Goal: Transaction & Acquisition: Purchase product/service

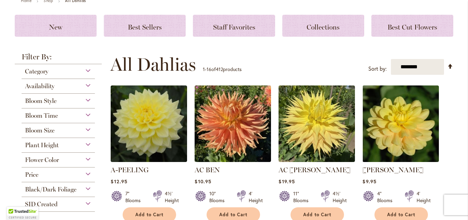
scroll to position [103, 0]
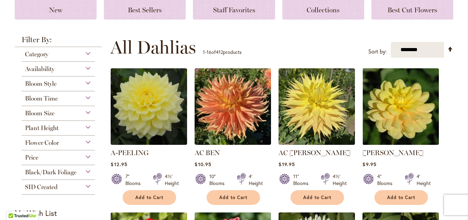
click at [83, 141] on div "Flower Color" at bounding box center [58, 140] width 73 height 11
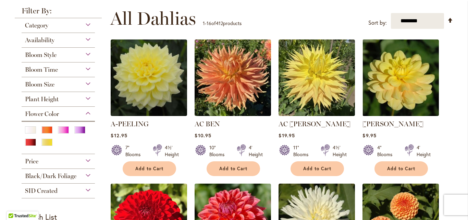
scroll to position [171, 0]
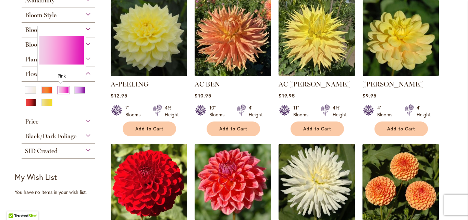
click at [62, 89] on div "Pink" at bounding box center [63, 89] width 11 height 7
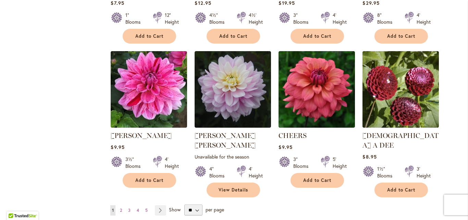
scroll to position [583, 0]
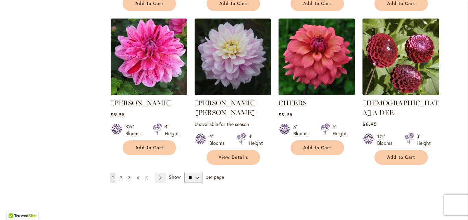
click at [120, 175] on span "2" at bounding box center [121, 177] width 2 height 5
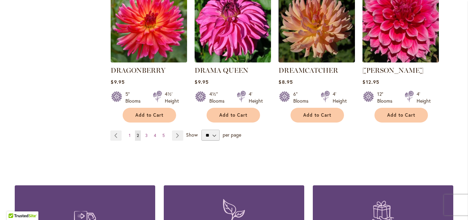
scroll to position [617, 0]
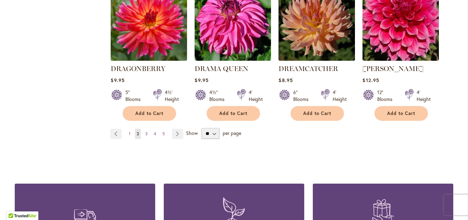
click at [145, 131] on span "3" at bounding box center [146, 133] width 2 height 5
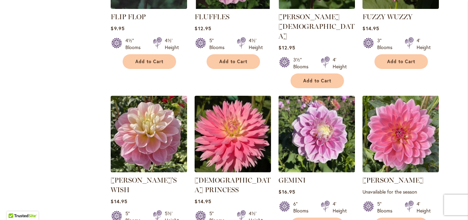
scroll to position [411, 0]
